Goal: Task Accomplishment & Management: Manage account settings

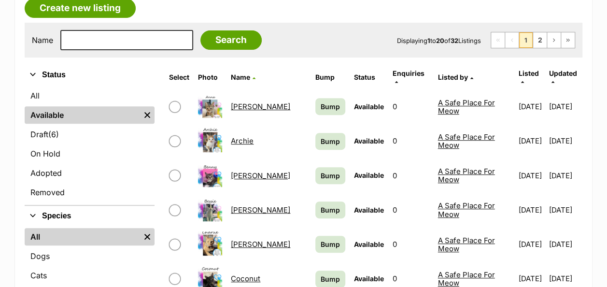
scroll to position [193, 0]
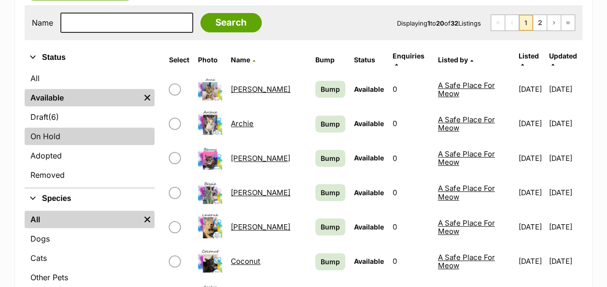
click at [42, 141] on link "On Hold" at bounding box center [90, 135] width 130 height 17
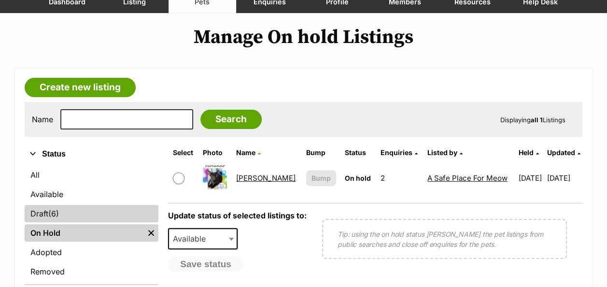
click at [45, 207] on link "Draft (6) Items" at bounding box center [92, 213] width 134 height 17
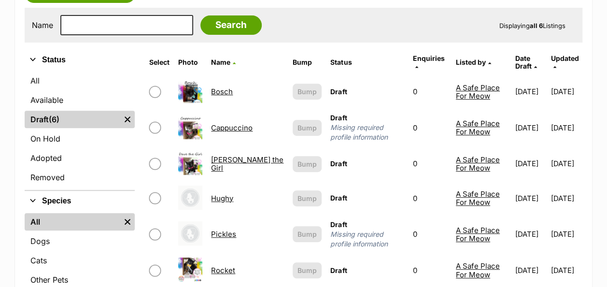
scroll to position [193, 0]
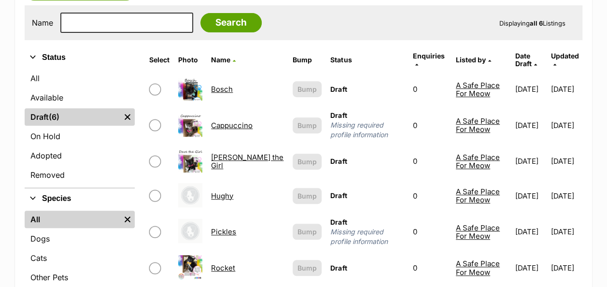
click at [235, 227] on link "Pickles" at bounding box center [223, 231] width 25 height 9
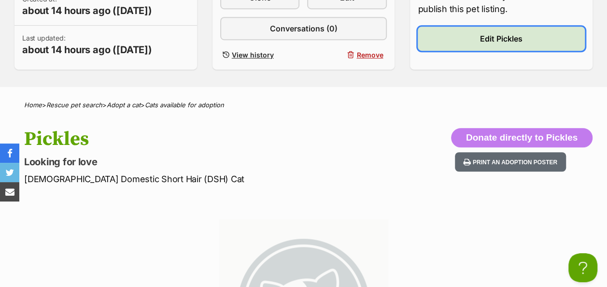
click at [480, 38] on span "Edit Pickles" at bounding box center [501, 39] width 42 height 12
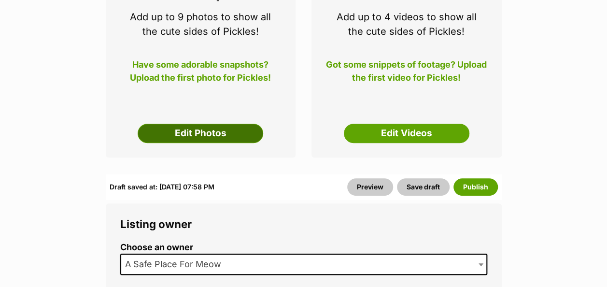
click at [191, 132] on link "Edit Photos" at bounding box center [201, 133] width 126 height 19
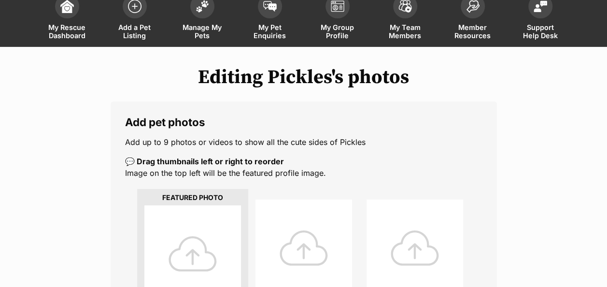
scroll to position [145, 0]
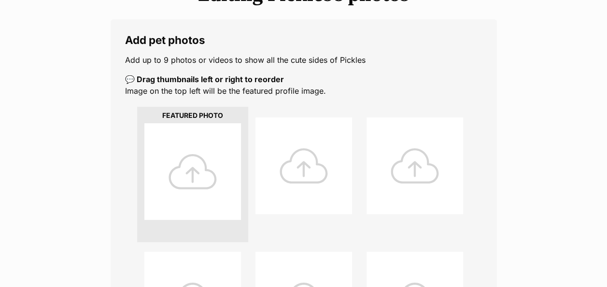
click at [190, 171] on div at bounding box center [192, 171] width 97 height 97
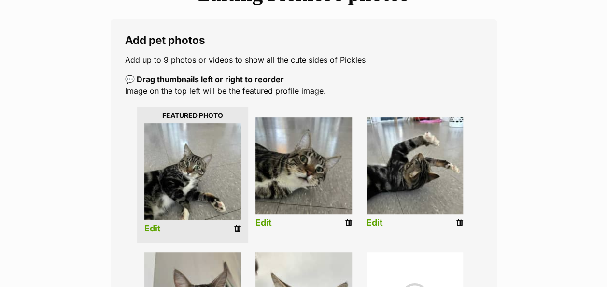
scroll to position [290, 0]
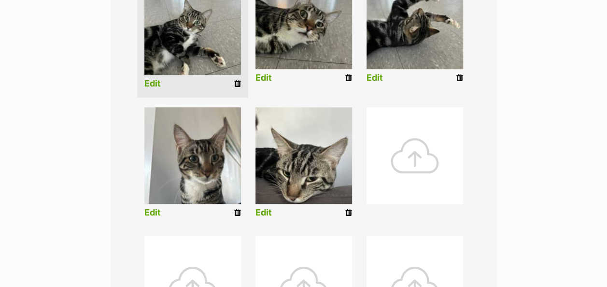
click at [403, 154] on div at bounding box center [414, 155] width 97 height 97
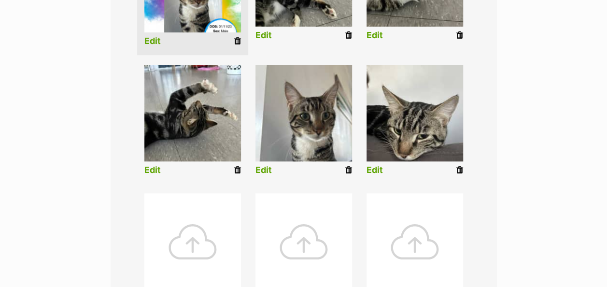
scroll to position [525, 0]
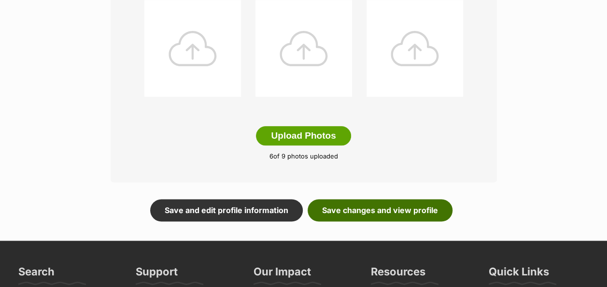
click at [359, 210] on link "Save changes and view profile" at bounding box center [379, 210] width 145 height 22
